Goal: Communication & Community: Participate in discussion

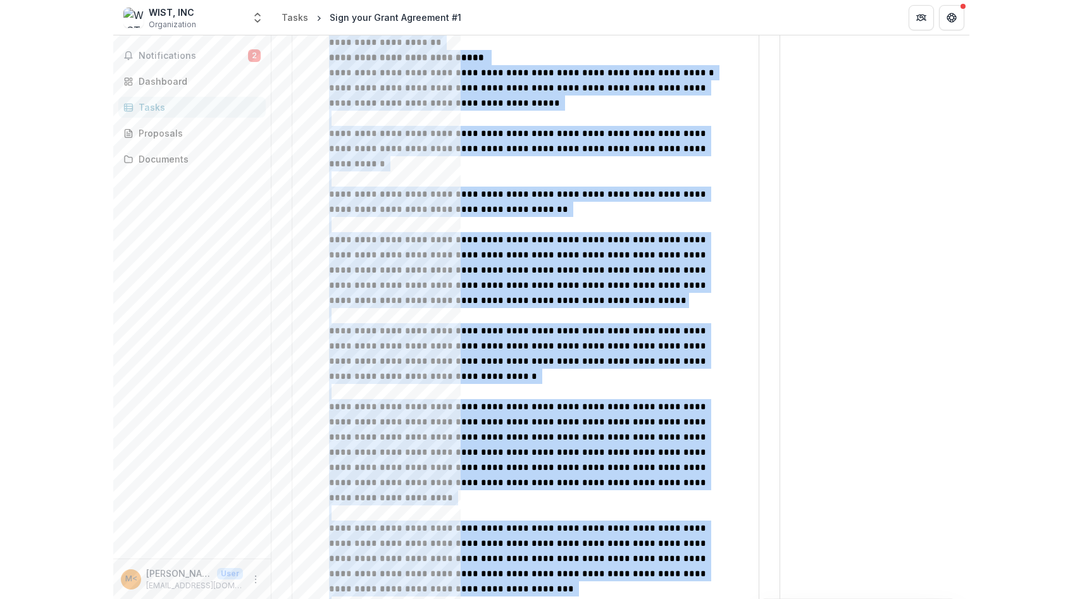
scroll to position [1008, 0]
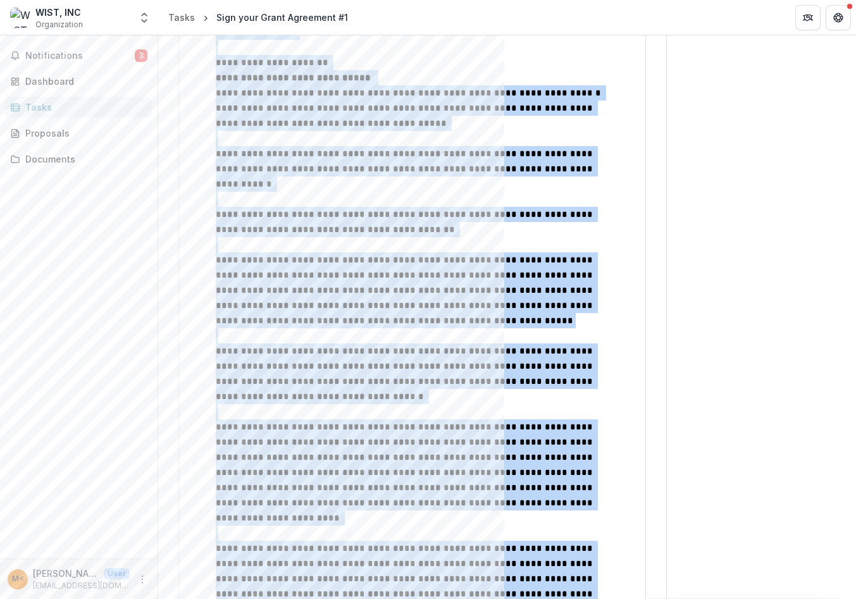
click at [314, 256] on span "**********" at bounding box center [406, 291] width 380 height 70
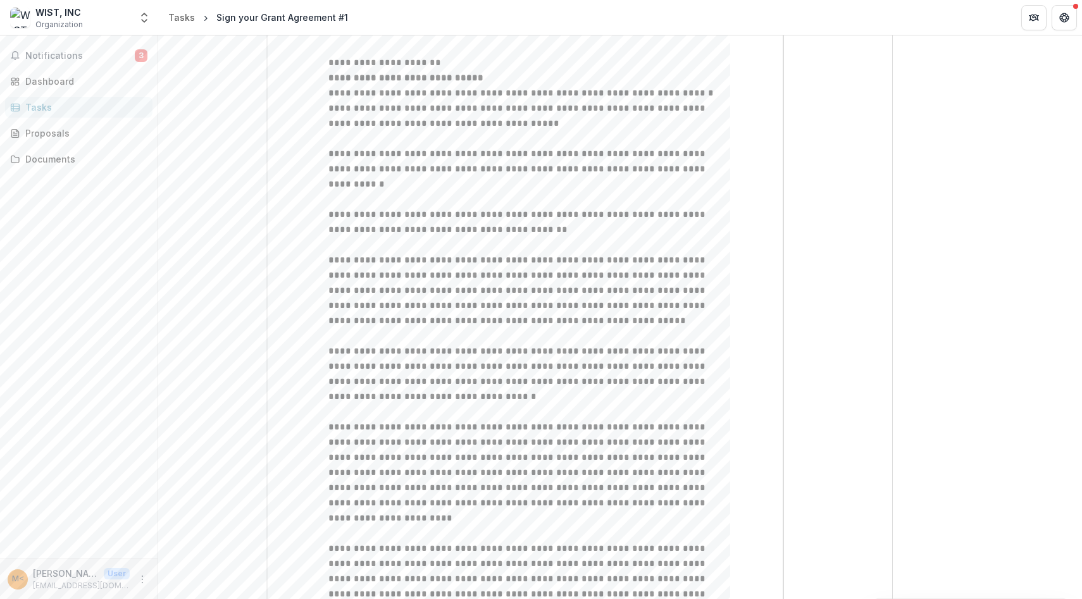
click at [206, 209] on div "**********" at bounding box center [525, 20] width 694 height 1795
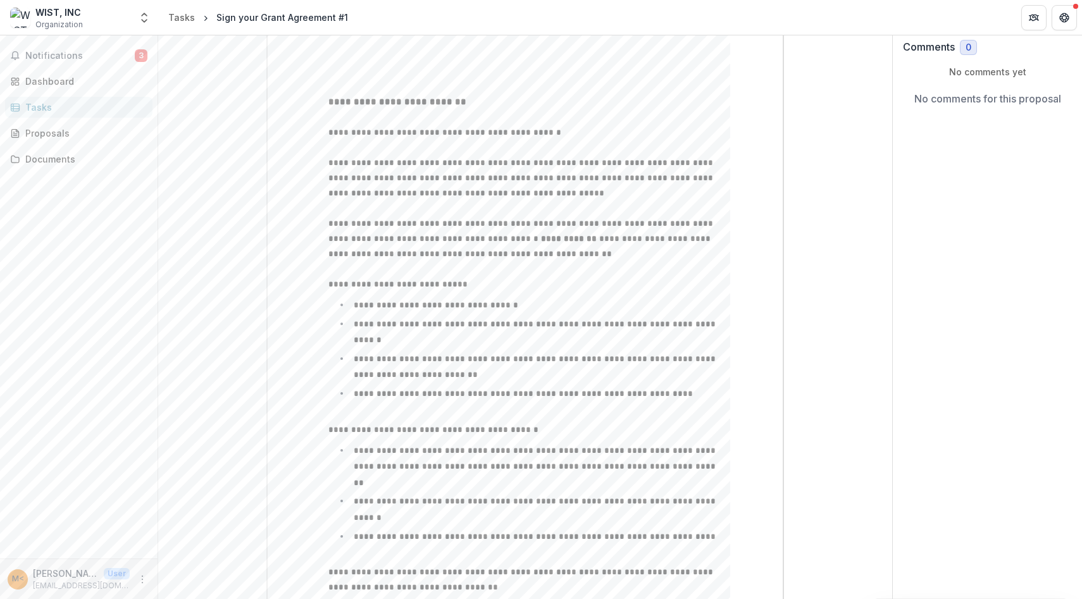
scroll to position [0, 0]
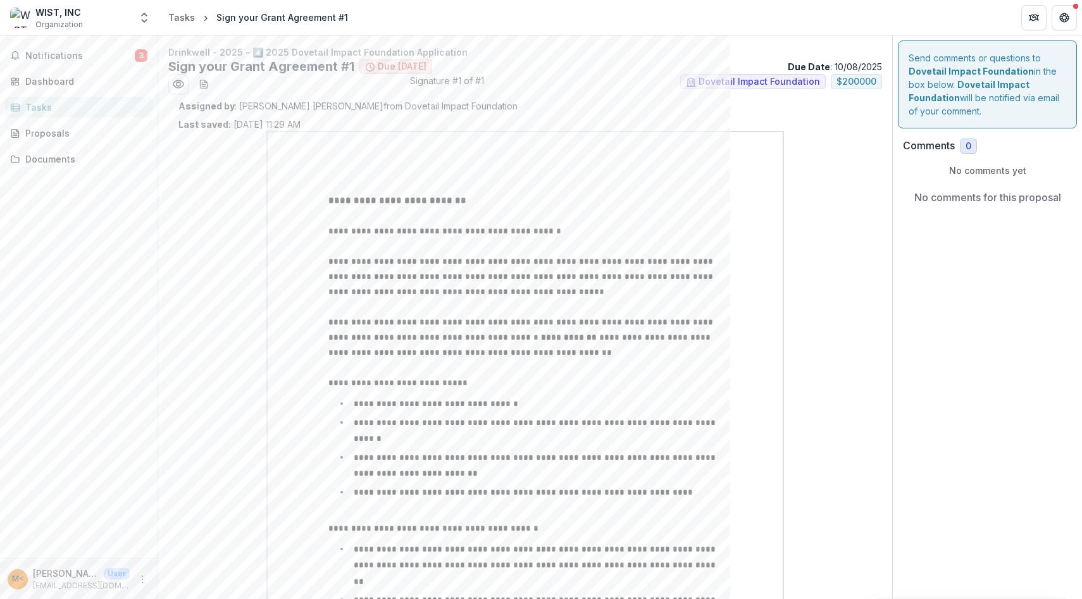
click at [983, 168] on p "No comments yet" at bounding box center [987, 170] width 169 height 13
click at [969, 204] on p "No comments for this proposal" at bounding box center [987, 197] width 147 height 15
click at [180, 86] on icon "Preview 0c7e301c-29d3-490e-af3b-a3d36a438ef3.pdf" at bounding box center [178, 84] width 13 height 13
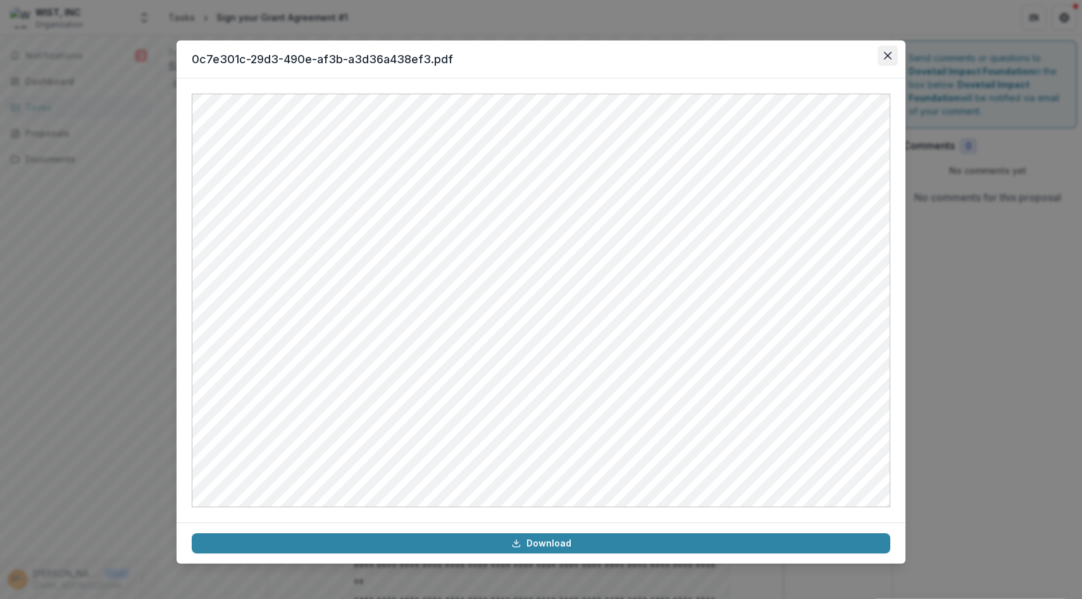
click at [890, 53] on icon "Close" at bounding box center [888, 56] width 8 height 8
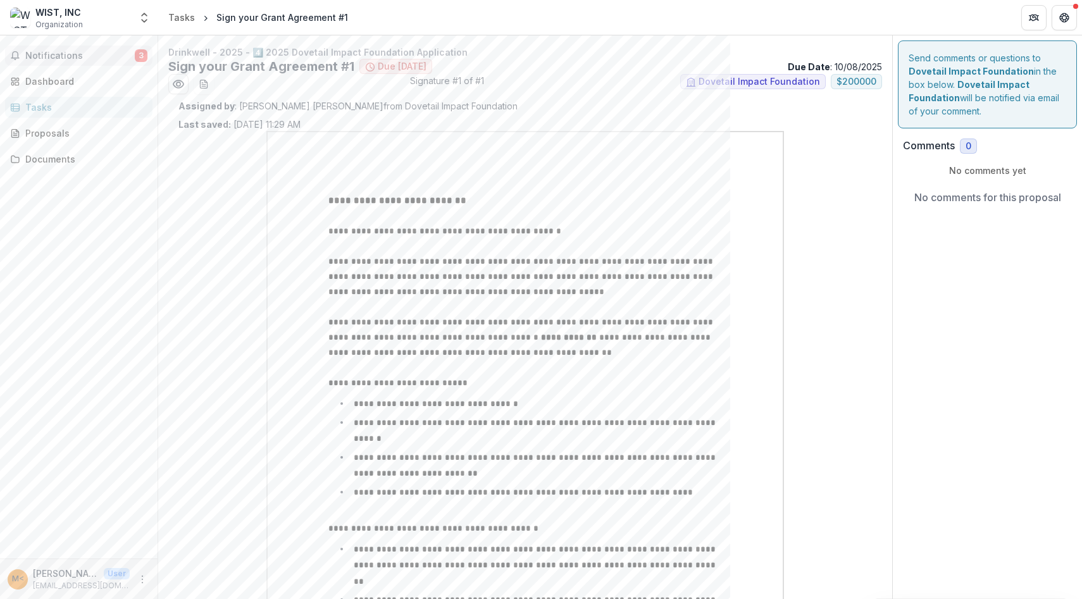
click at [47, 56] on span "Notifications" at bounding box center [79, 56] width 109 height 11
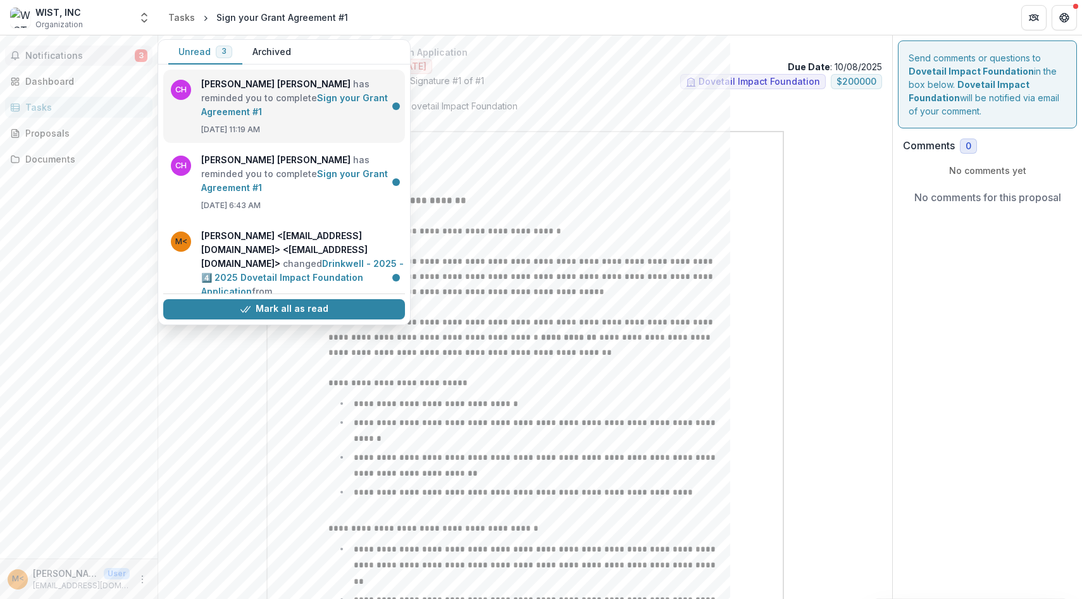
click at [338, 100] on link "Sign your Grant Agreement #1" at bounding box center [294, 104] width 187 height 25
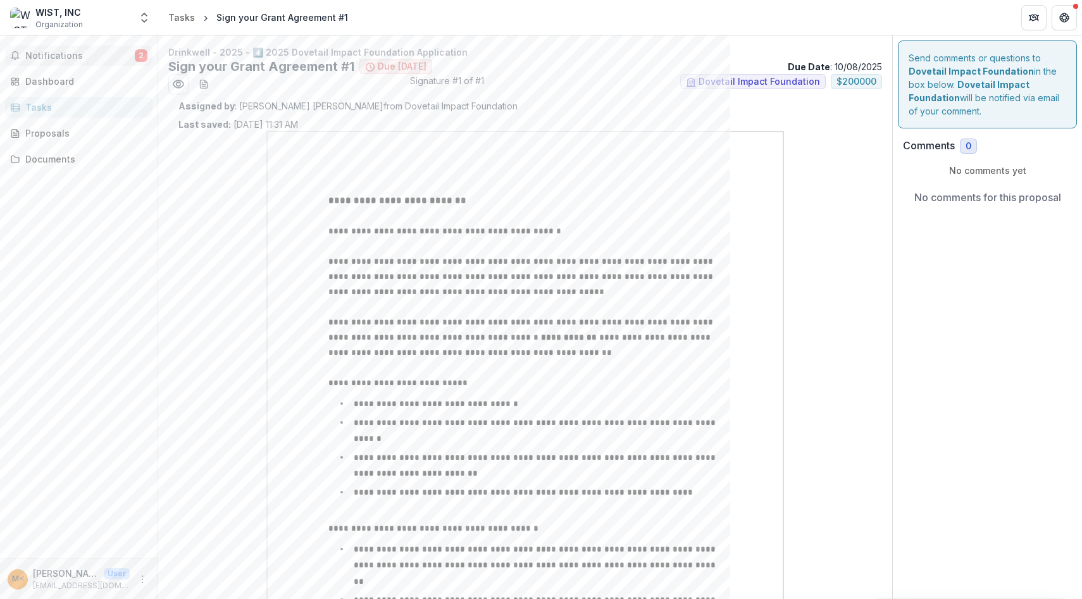
click at [46, 60] on span "Notifications" at bounding box center [79, 56] width 109 height 11
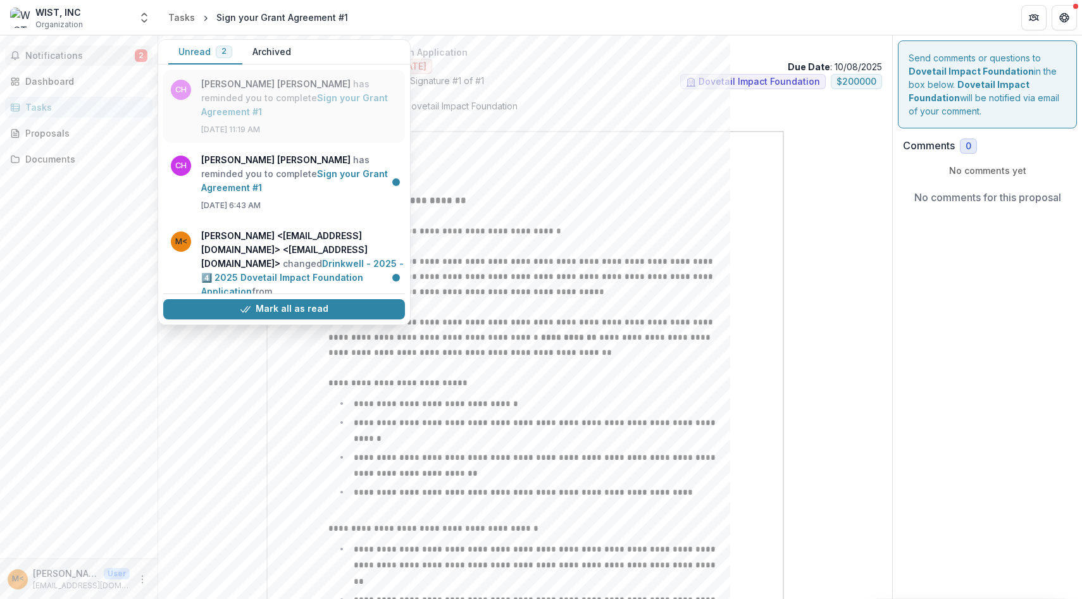
click at [227, 99] on link "Sign your Grant Agreement #1" at bounding box center [294, 104] width 187 height 25
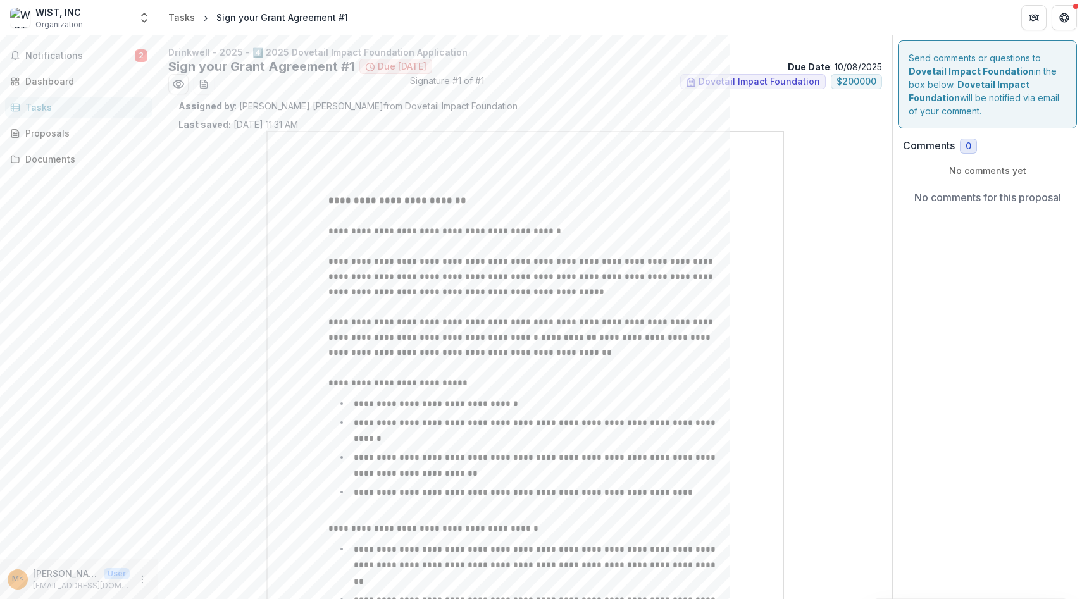
click at [976, 210] on div "No comments for this proposal" at bounding box center [987, 197] width 169 height 40
click at [466, 200] on strong "**********" at bounding box center [397, 200] width 138 height 9
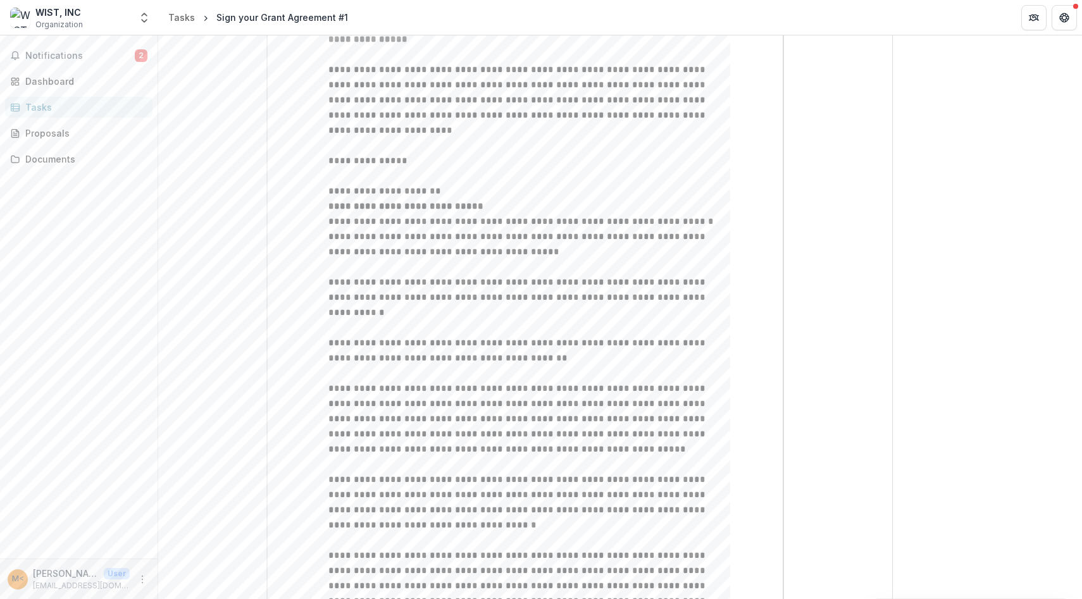
scroll to position [1155, 0]
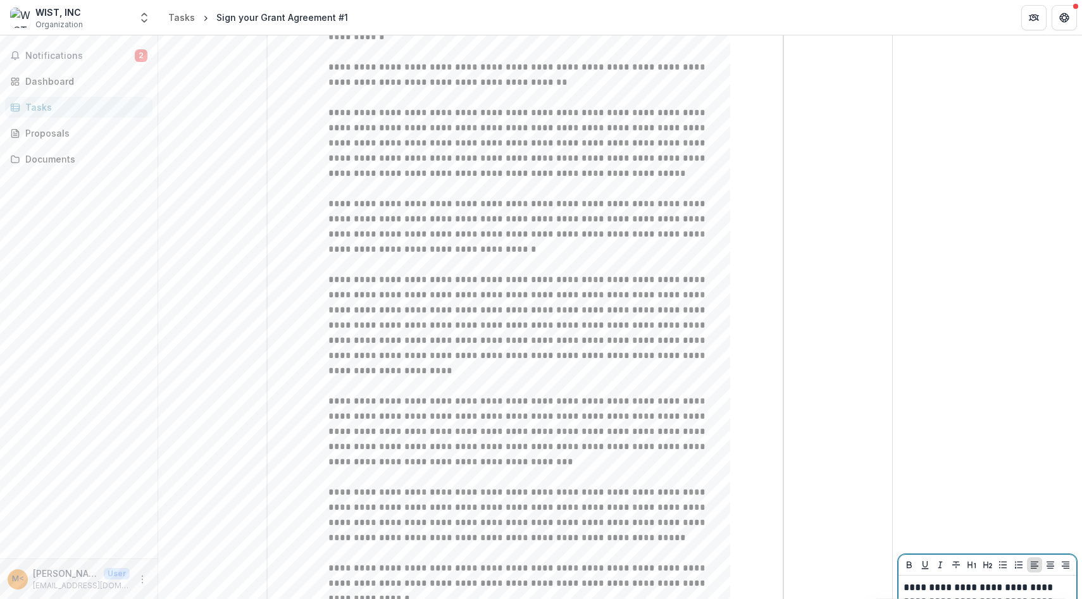
scroll to position [33, 0]
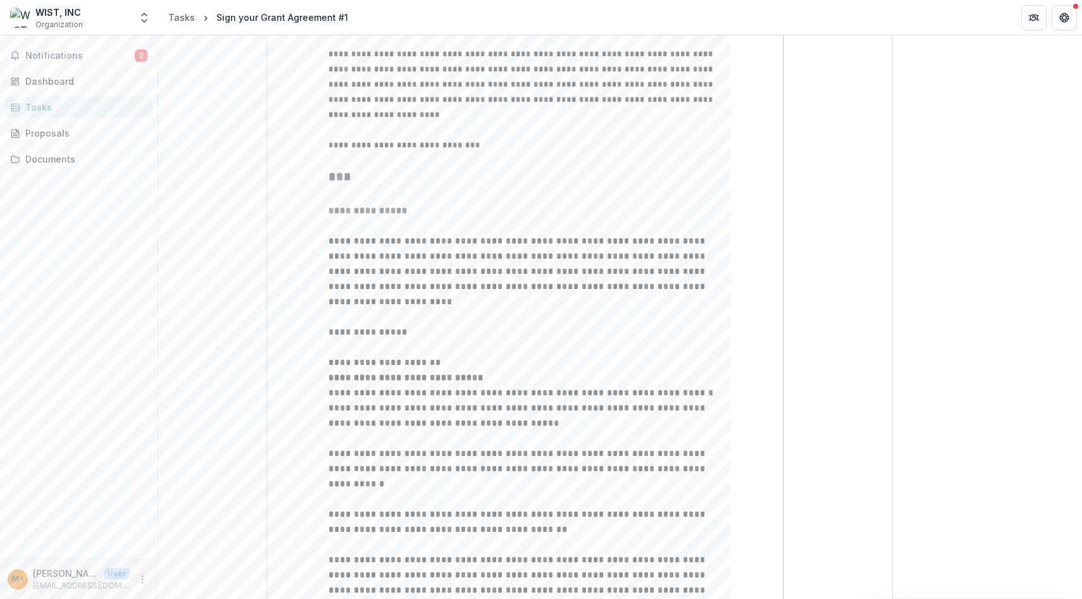
scroll to position [1155, 0]
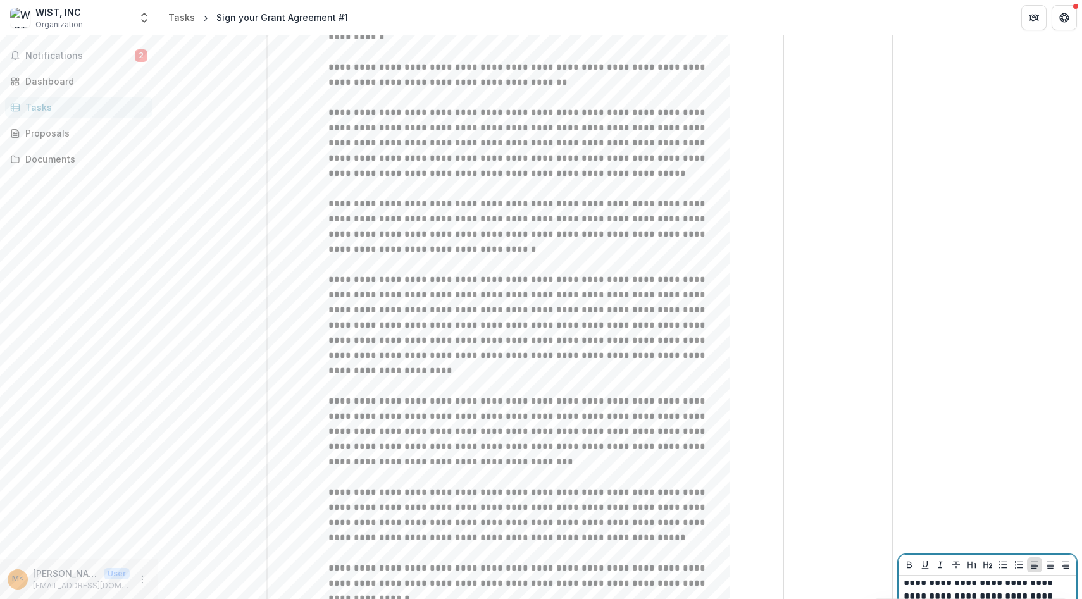
scroll to position [228, 0]
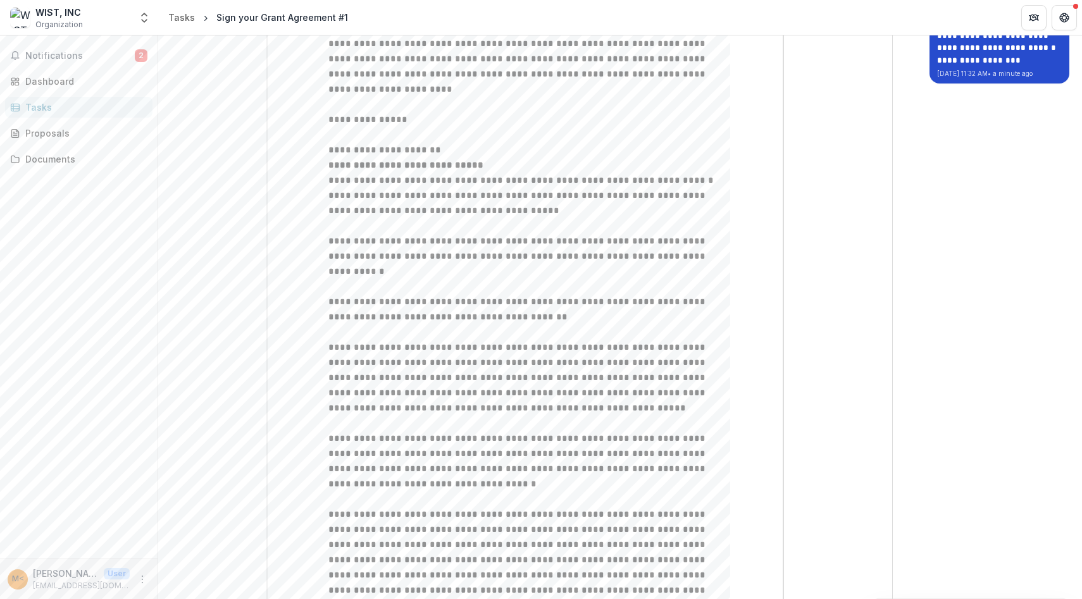
scroll to position [1155, 0]
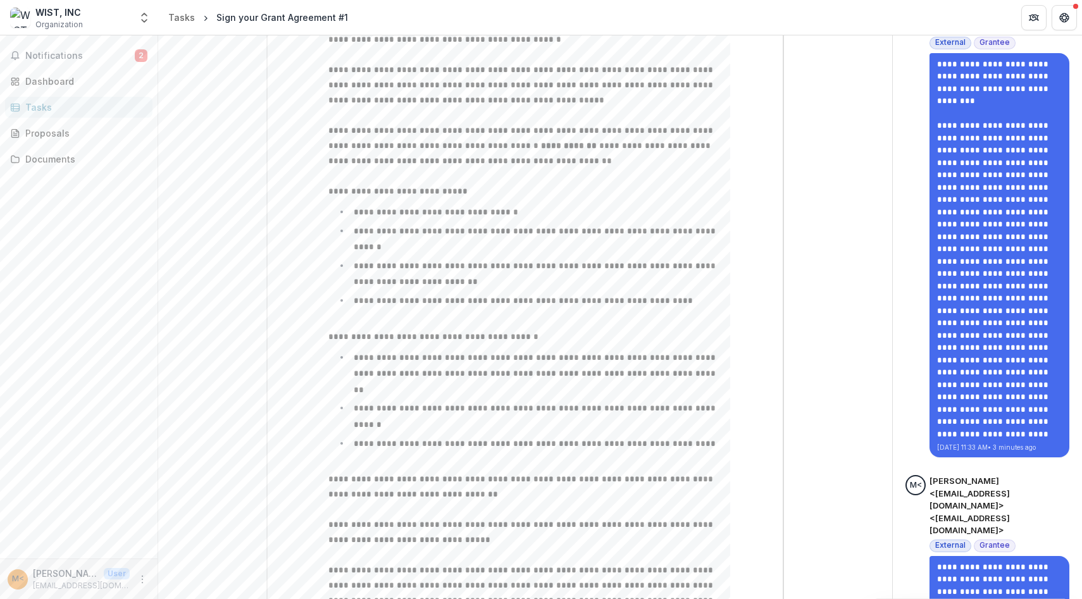
scroll to position [258, 0]
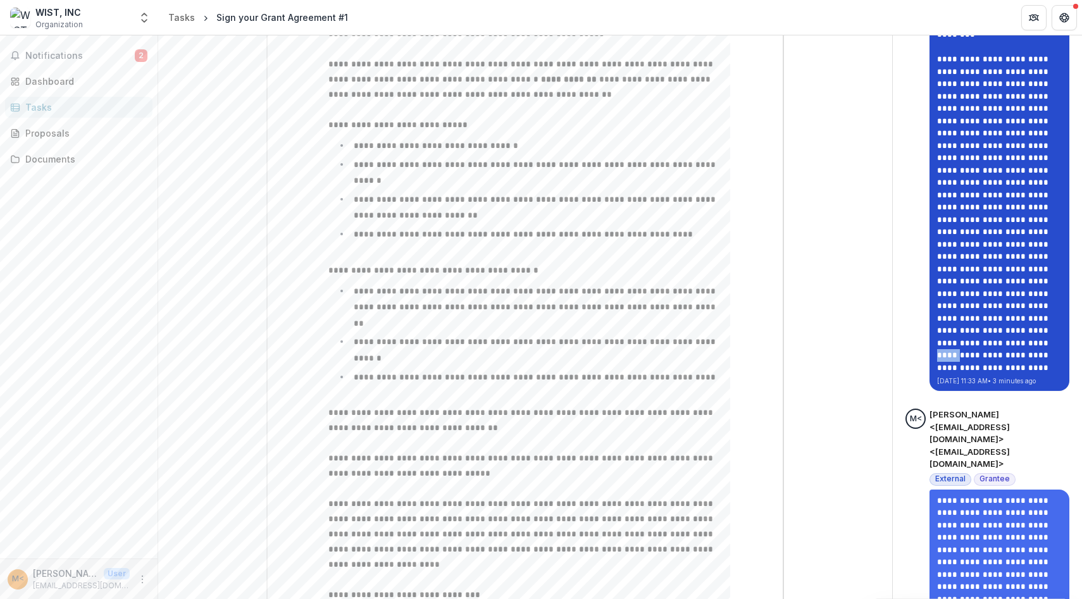
click at [944, 225] on p "**********" at bounding box center [999, 177] width 125 height 370
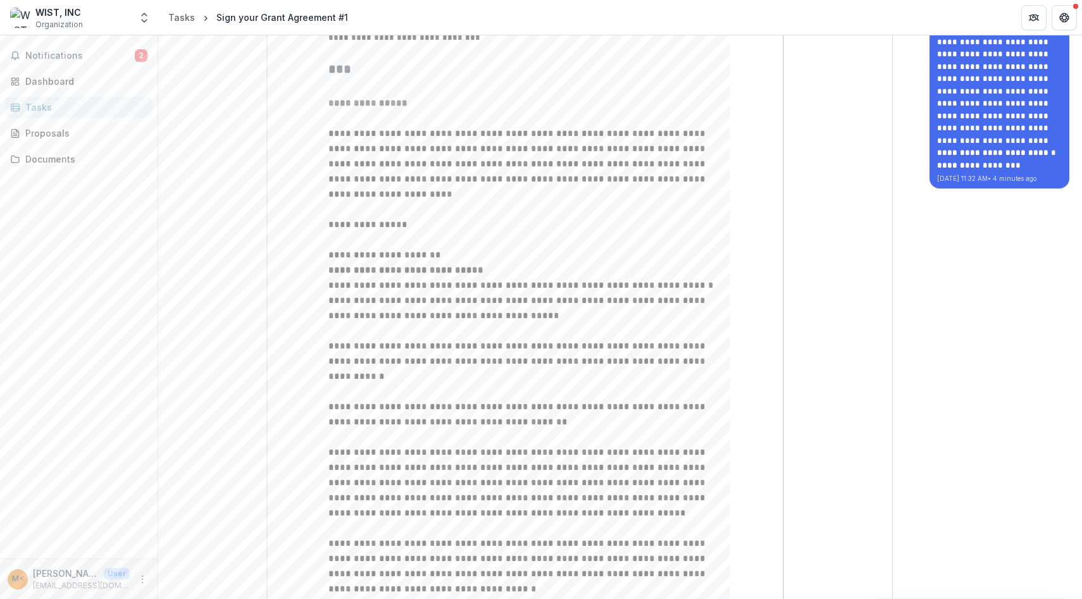
scroll to position [1155, 0]
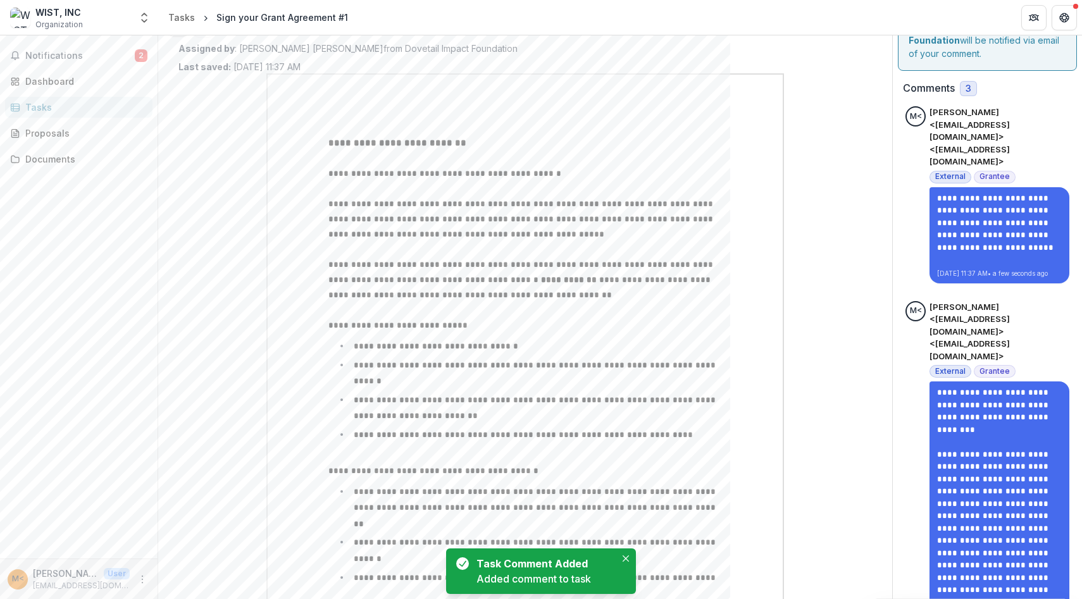
scroll to position [67, 0]
